Goal: Task Accomplishment & Management: Manage account settings

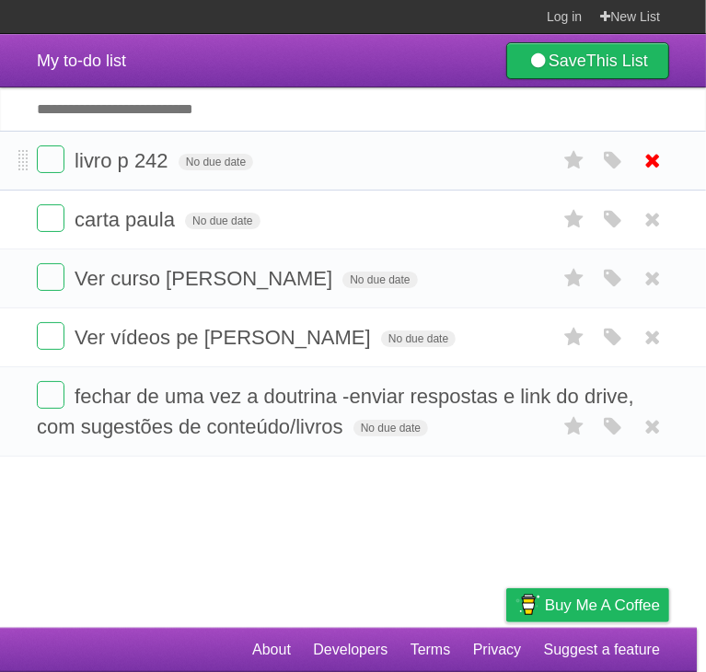
click at [645, 168] on icon at bounding box center [653, 160] width 26 height 30
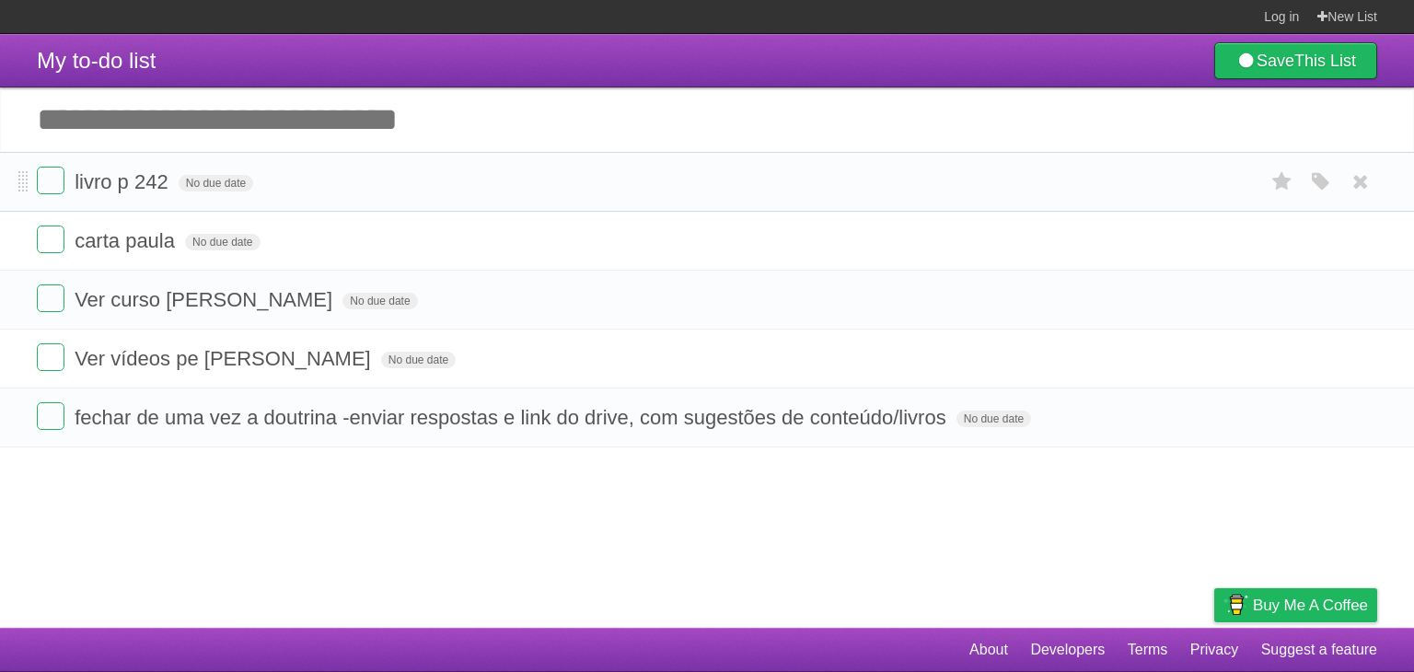
click at [708, 200] on li "livro p 242 No due date White Red Blue Green Purple Orange" at bounding box center [707, 182] width 1414 height 60
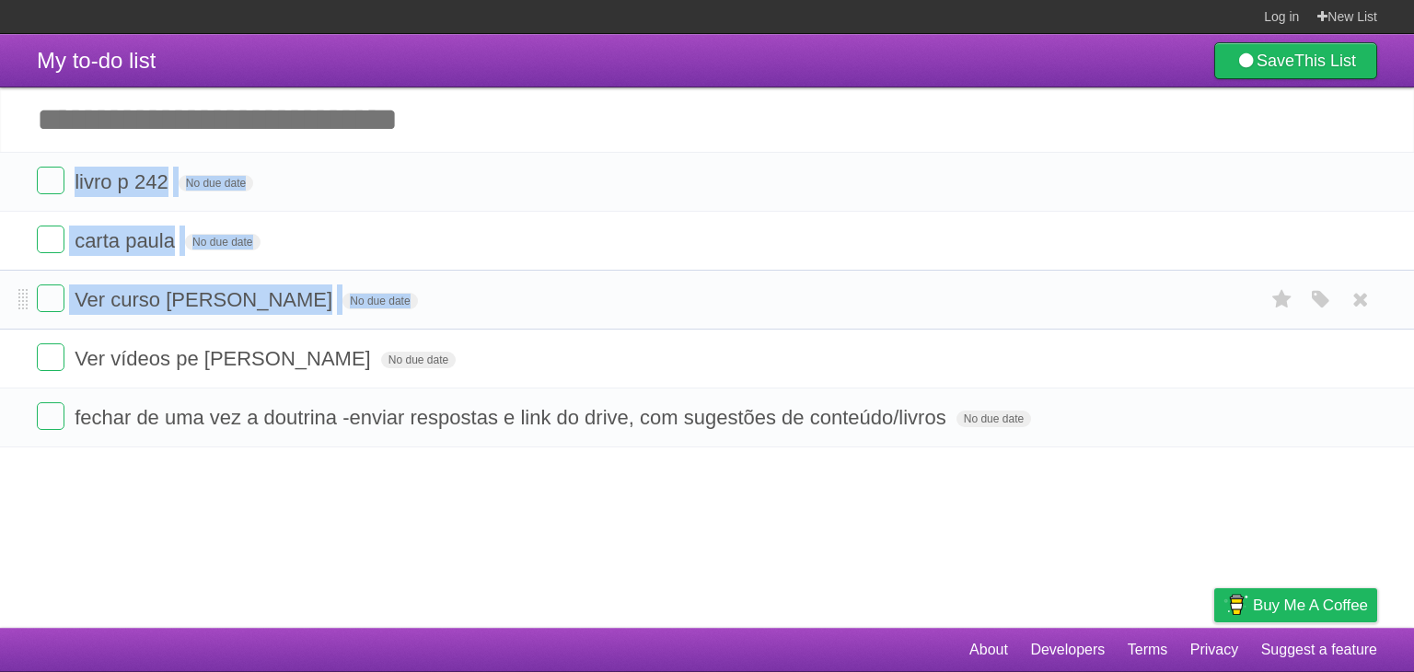
drag, startPoint x: 1000, startPoint y: 200, endPoint x: 995, endPoint y: 288, distance: 88.5
click at [708, 288] on ul "livro p 242 No due date White Red Blue Green Purple Orange carta paula No due d…" at bounding box center [707, 299] width 1414 height 295
click at [708, 288] on form "Ver curso Kariny noivado No due date White Red Blue Green Purple Orange" at bounding box center [707, 299] width 1340 height 30
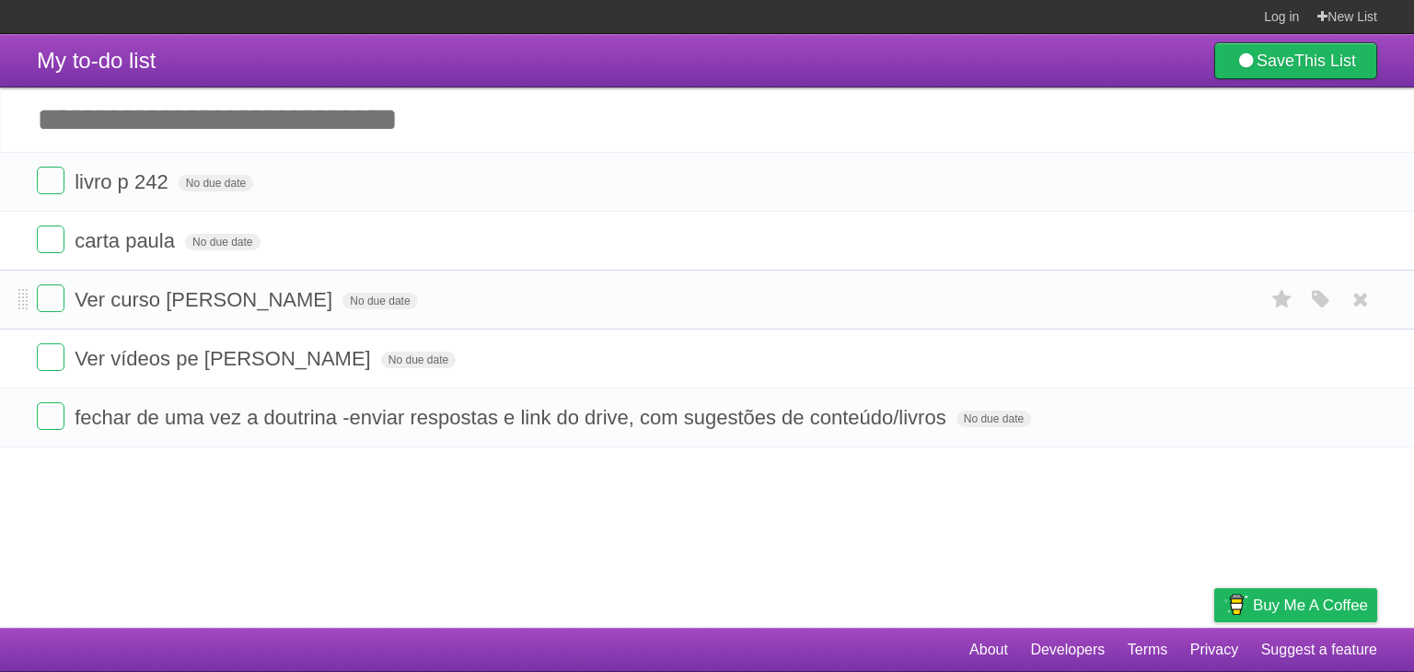
click at [708, 288] on form "Ver curso Kariny noivado No due date White Red Blue Green Purple Orange" at bounding box center [707, 299] width 1340 height 30
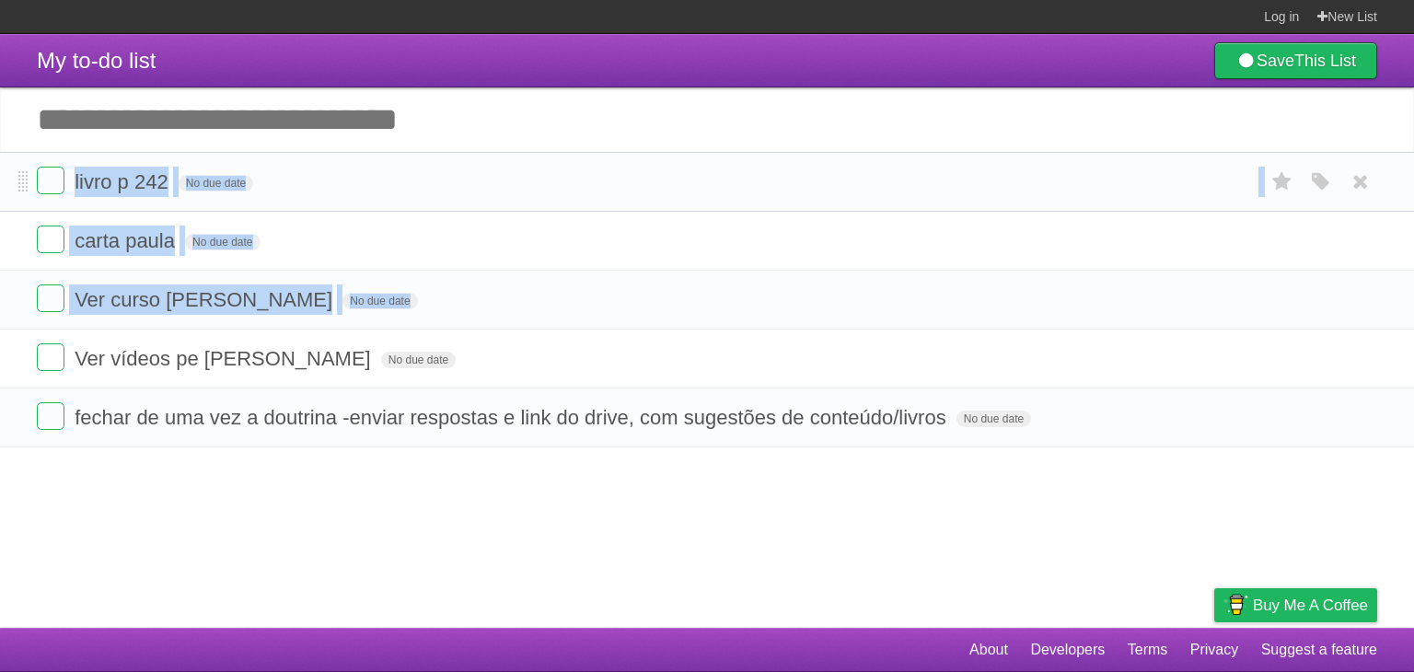
drag, startPoint x: 995, startPoint y: 288, endPoint x: 1022, endPoint y: 185, distance: 106.5
click at [708, 185] on ul "livro p 242 No due date White Red Blue Green Purple Orange carta paula No due d…" at bounding box center [707, 299] width 1414 height 295
click at [708, 185] on form "livro p 242 No due date White Red Blue Green Purple Orange" at bounding box center [707, 182] width 1340 height 30
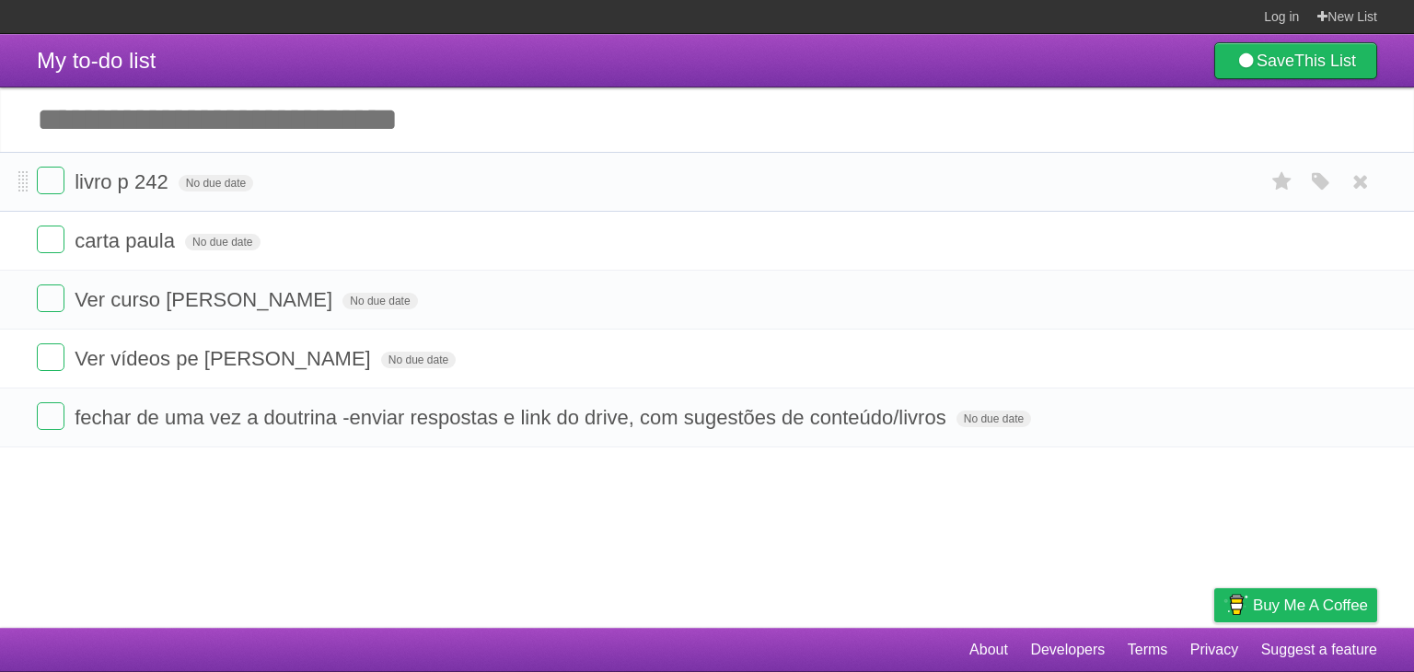
drag, startPoint x: 124, startPoint y: 189, endPoint x: 353, endPoint y: 184, distance: 229.2
click at [353, 184] on form "livro p 242 No due date White Red Blue Green Purple Orange" at bounding box center [707, 182] width 1340 height 30
click at [141, 192] on span "livro p 242" at bounding box center [124, 181] width 98 height 23
click at [133, 187] on input "**********" at bounding box center [131, 183] width 113 height 24
drag, startPoint x: 133, startPoint y: 187, endPoint x: 178, endPoint y: 188, distance: 44.2
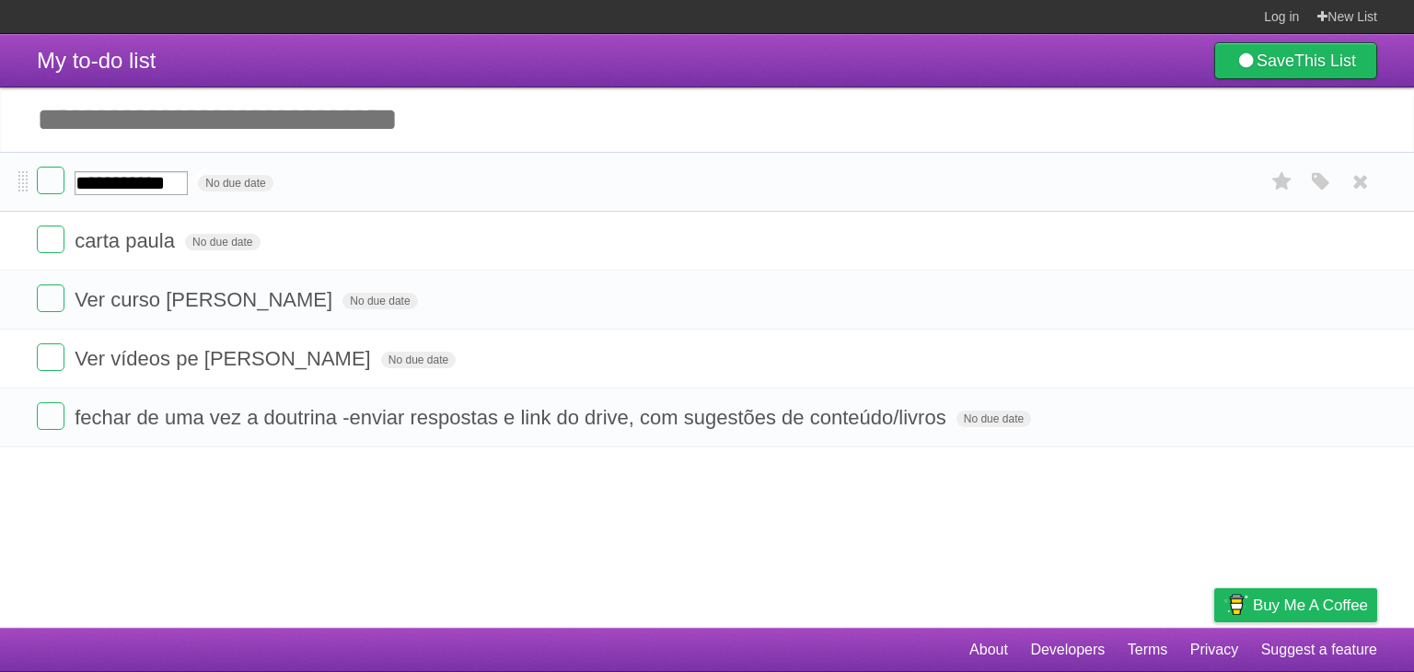
click at [178, 188] on input "**********" at bounding box center [131, 183] width 113 height 24
type input "*******"
click at [440, 204] on li "livro p 242 No due date White Red Blue Green Purple Orange" at bounding box center [707, 182] width 1414 height 60
drag, startPoint x: 440, startPoint y: 204, endPoint x: 526, endPoint y: 177, distance: 90.8
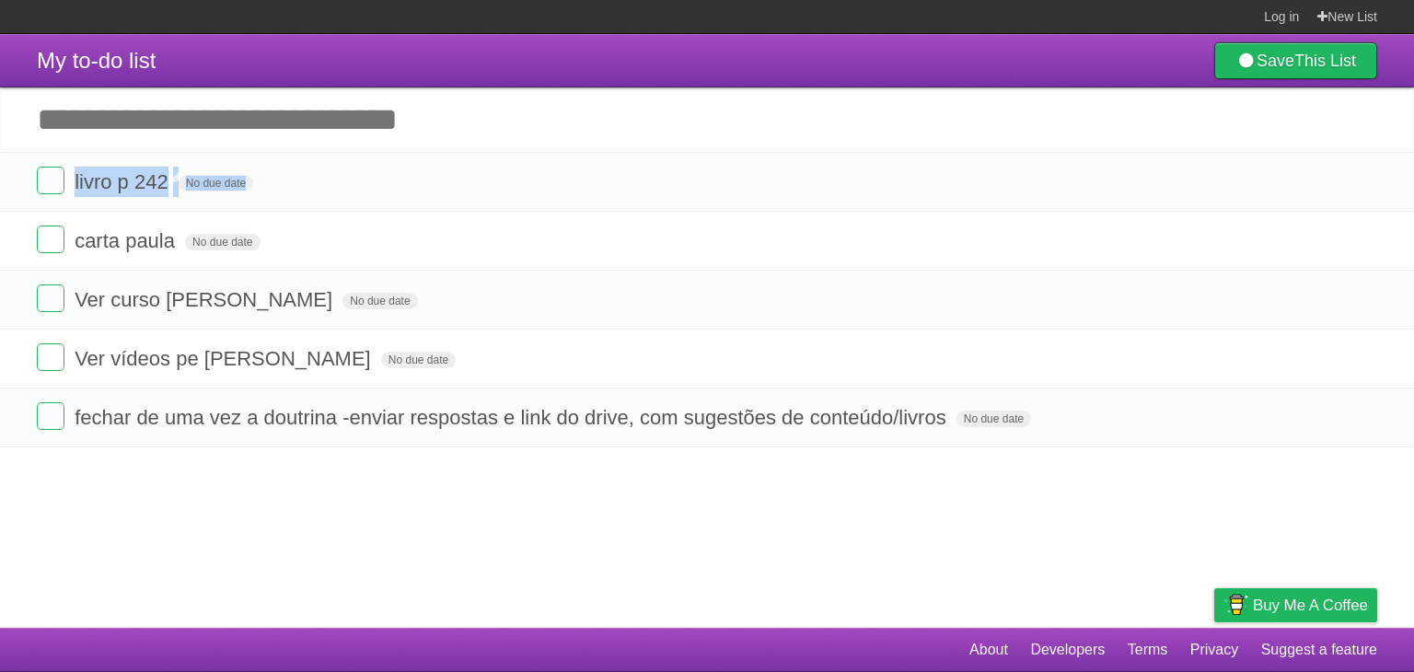
click at [526, 177] on li "livro p 242 No due date White Red Blue Green Purple Orange" at bounding box center [707, 182] width 1414 height 60
click at [526, 177] on form "livro p 242 No due date White Red Blue Green Purple Orange" at bounding box center [707, 182] width 1340 height 30
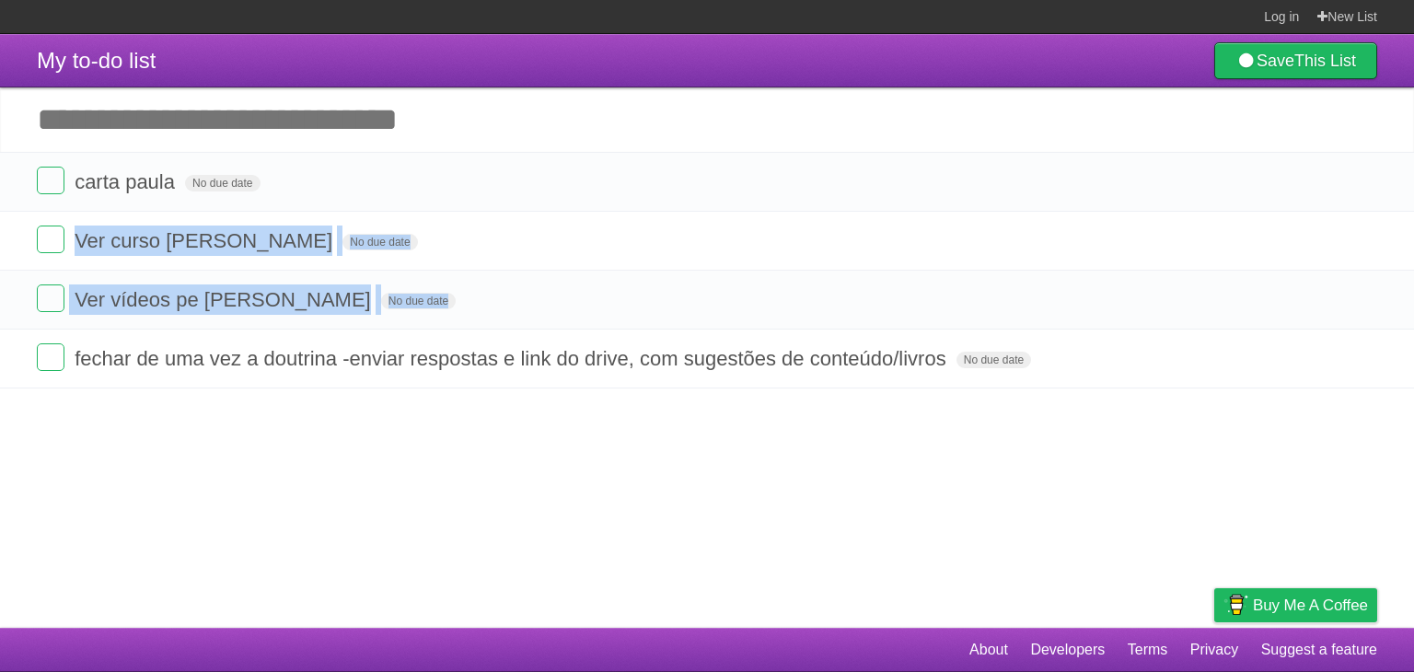
click at [582, 283] on li "Ver vídeos pe [PERSON_NAME] No due date White Red Blue Green Purple Orange" at bounding box center [707, 300] width 1414 height 60
